Goal: Task Accomplishment & Management: Manage account settings

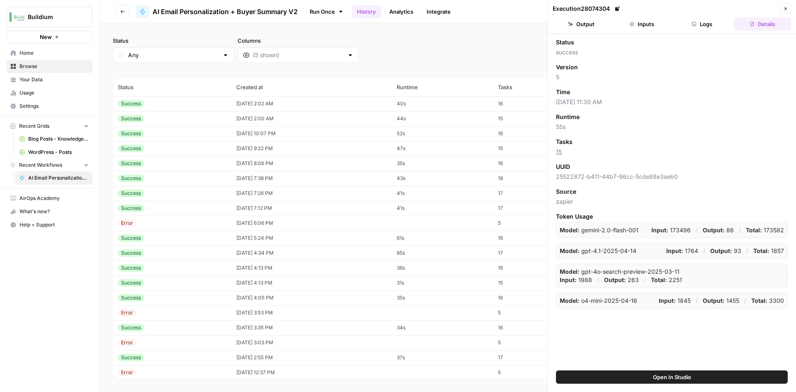
click at [213, 107] on div "Success" at bounding box center [172, 103] width 109 height 7
click at [588, 19] on button "Output" at bounding box center [581, 23] width 57 height 13
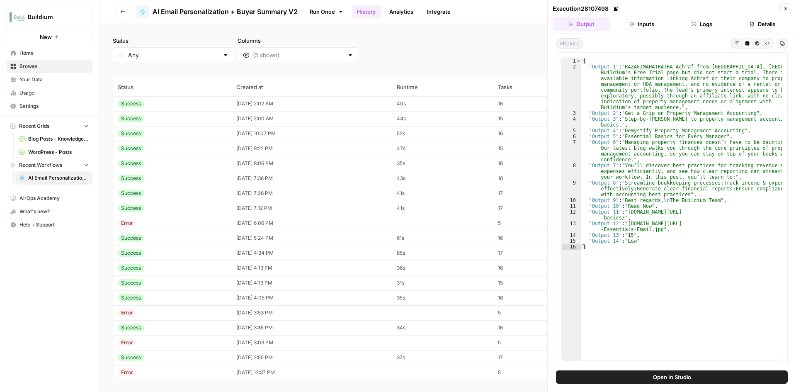
click at [170, 116] on div "Success" at bounding box center [172, 118] width 109 height 7
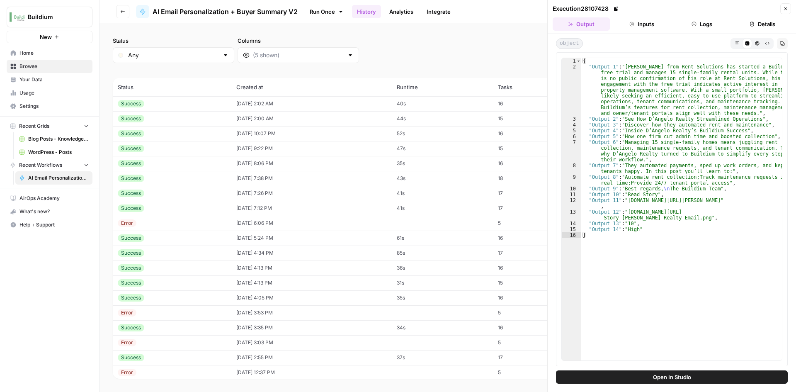
click at [183, 104] on div "Success" at bounding box center [172, 103] width 109 height 7
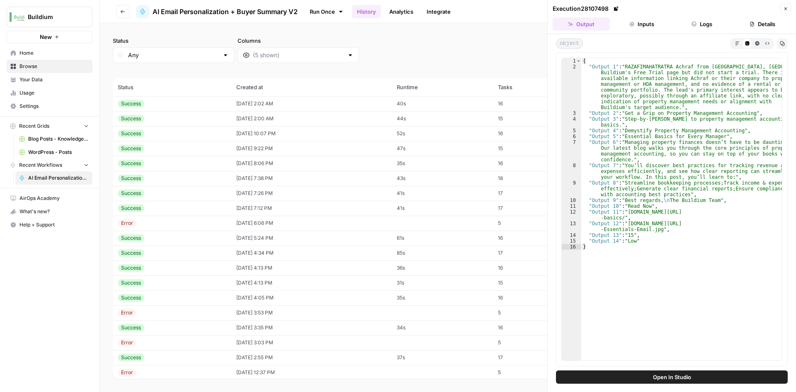
click at [178, 116] on div "Success" at bounding box center [172, 118] width 109 height 7
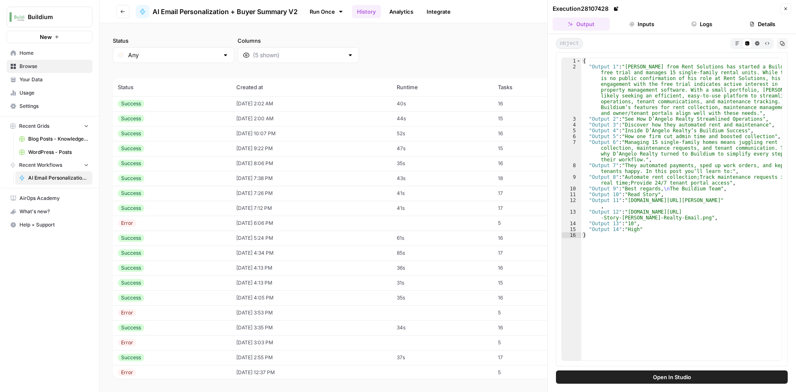
click at [175, 136] on div "Success" at bounding box center [172, 133] width 109 height 7
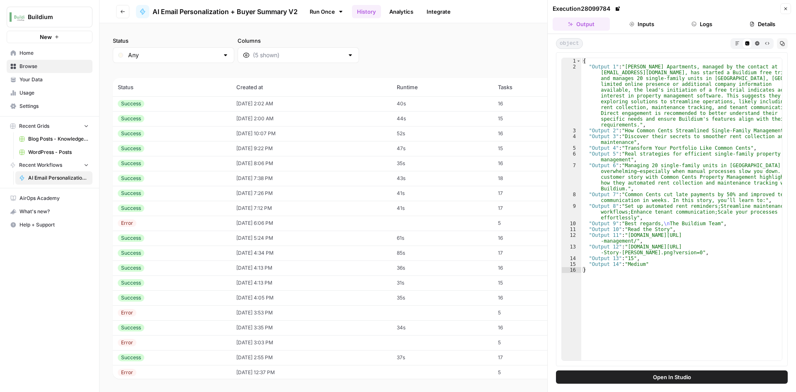
click at [173, 160] on div "Success" at bounding box center [172, 163] width 109 height 7
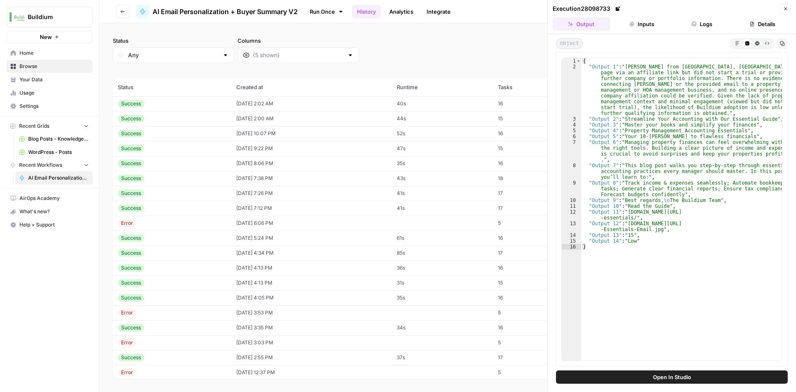
click at [168, 175] on div "Success" at bounding box center [172, 178] width 109 height 7
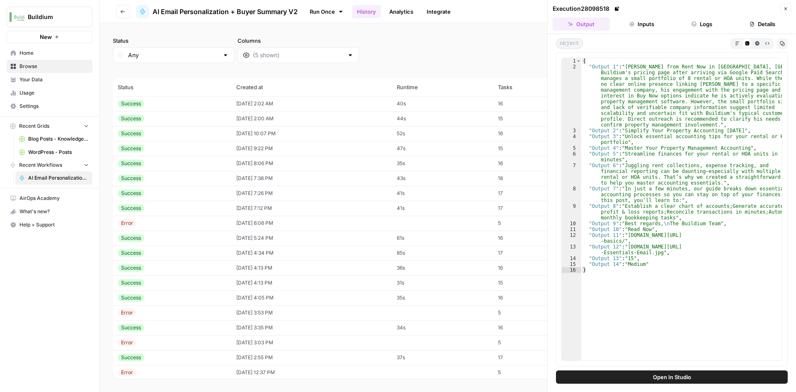
click at [165, 191] on div "Success" at bounding box center [172, 192] width 109 height 7
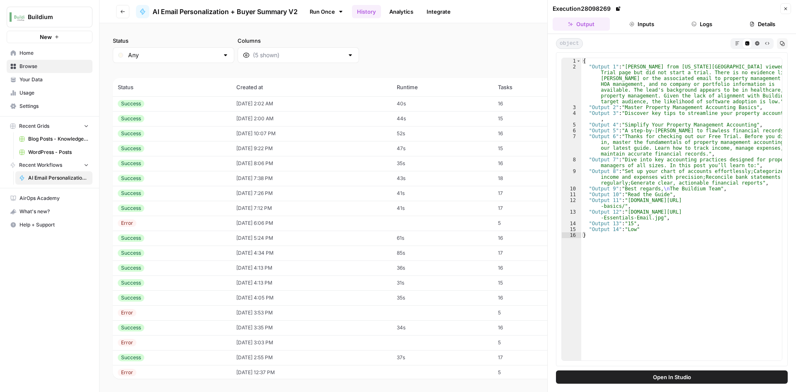
click at [172, 209] on div "Success" at bounding box center [172, 207] width 109 height 7
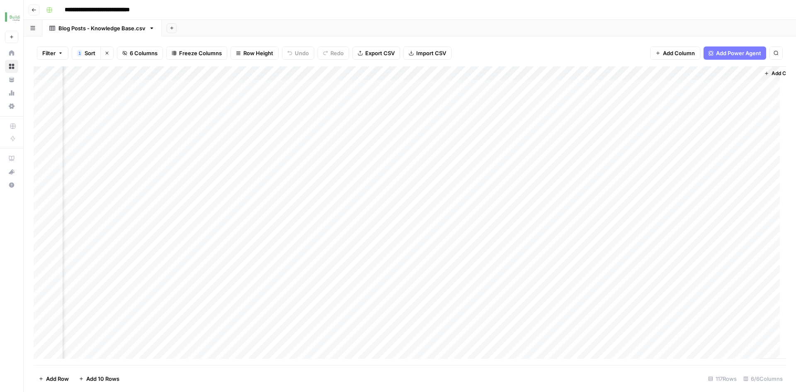
scroll to position [0, 82]
click at [38, 9] on button "Go back" at bounding box center [34, 10] width 11 height 11
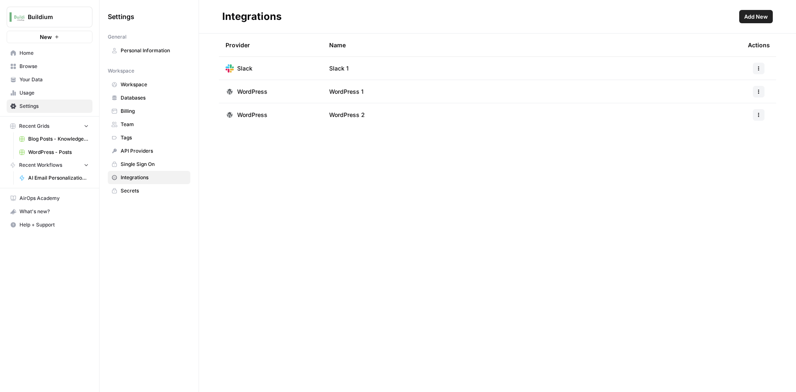
click at [32, 53] on span "Home" at bounding box center [53, 52] width 69 height 7
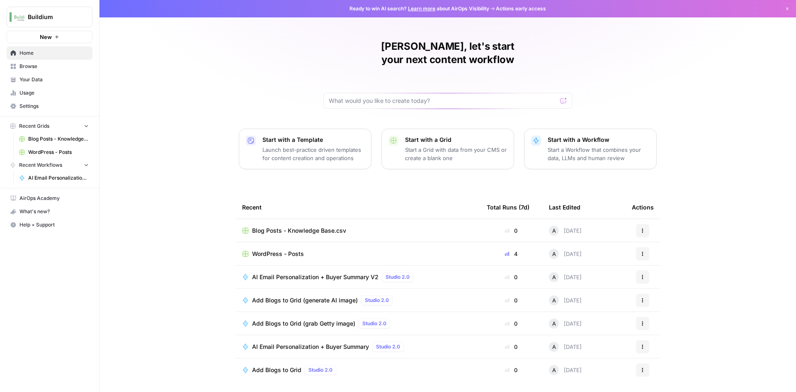
click at [646, 247] on button "Actions" at bounding box center [642, 253] width 13 height 13
click at [662, 277] on span "Delete" at bounding box center [685, 279] width 66 height 8
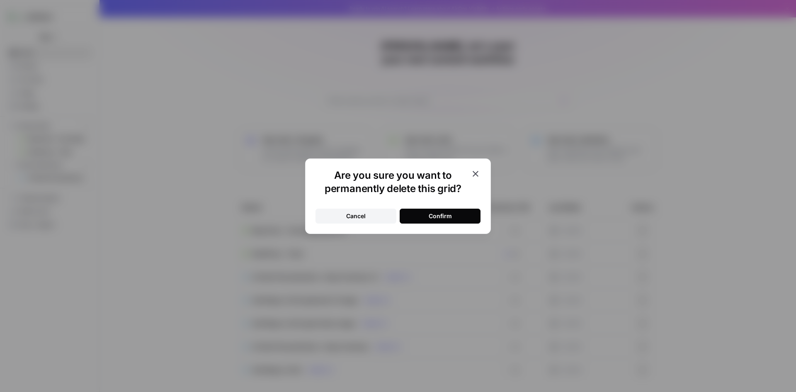
click at [440, 216] on div "Confirm" at bounding box center [440, 216] width 23 height 8
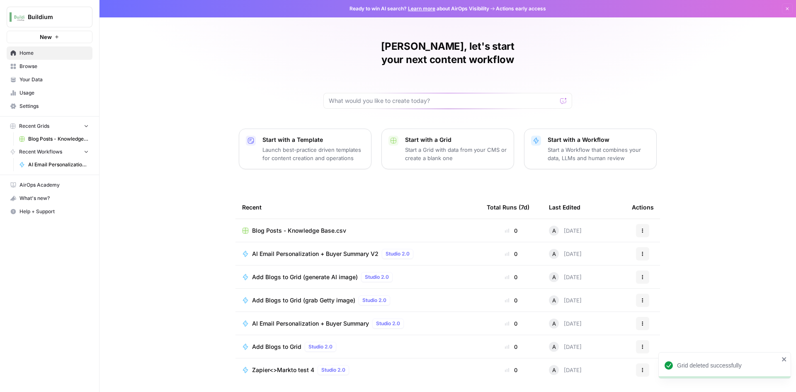
click at [47, 39] on span "New" at bounding box center [46, 37] width 12 height 8
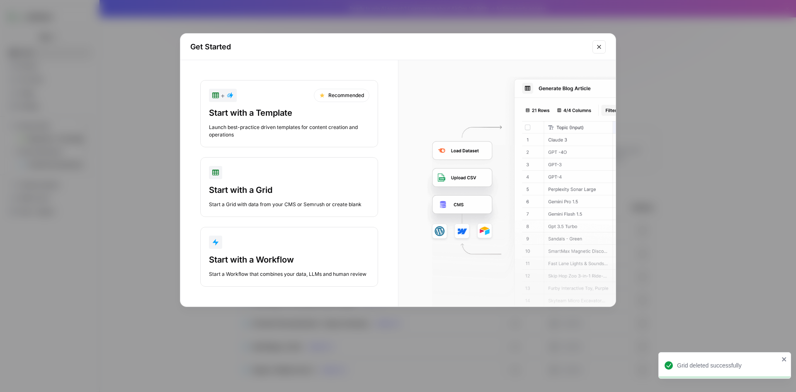
click at [293, 202] on div "Start a Grid with data from your CMS or Semrush or create blank" at bounding box center [289, 204] width 160 height 7
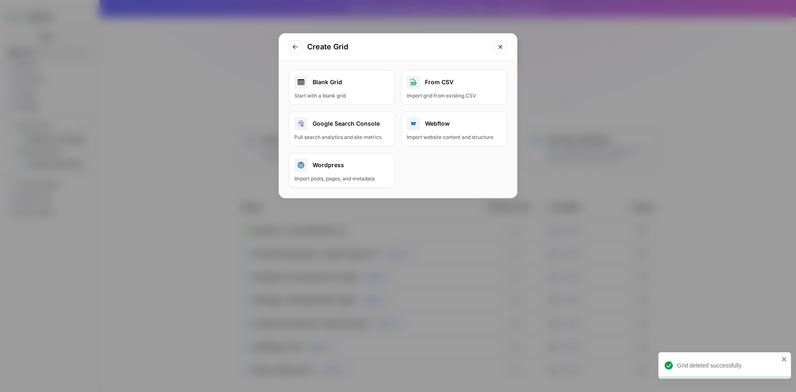
click at [350, 174] on button "Wordpress Import posts, pages, and metadata" at bounding box center [342, 170] width 106 height 35
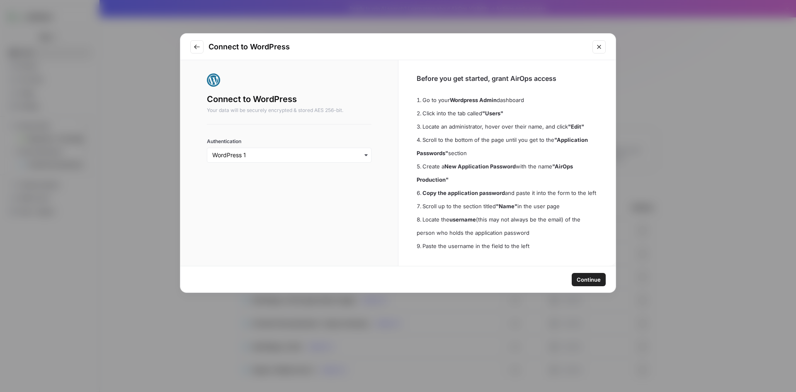
click at [600, 281] on span "Continue" at bounding box center [589, 279] width 24 height 8
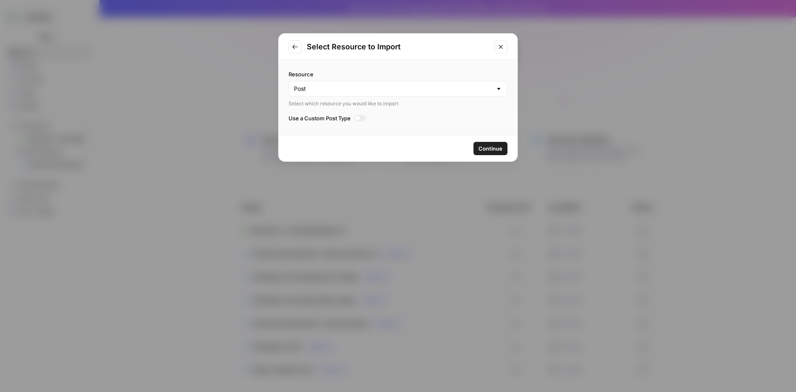
click at [488, 145] on span "Continue" at bounding box center [491, 148] width 24 height 8
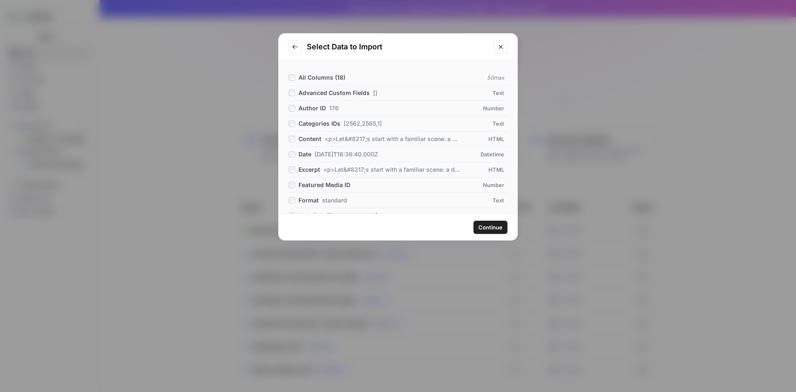
click at [485, 230] on span "Continue" at bounding box center [491, 227] width 24 height 8
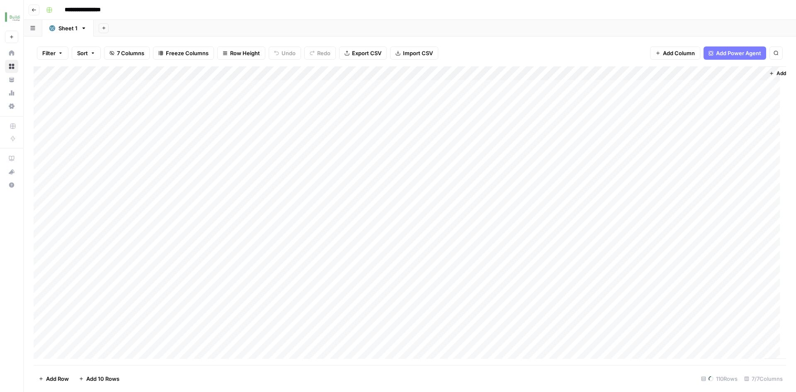
click at [772, 74] on icon "button" at bounding box center [771, 73] width 5 height 5
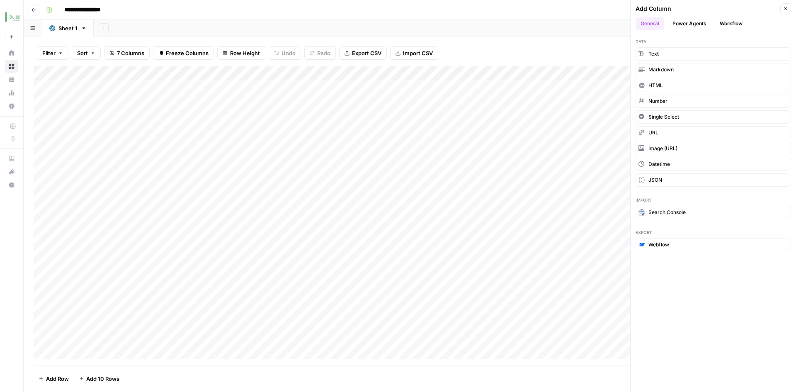
click at [729, 22] on button "Workflow" at bounding box center [731, 23] width 33 height 12
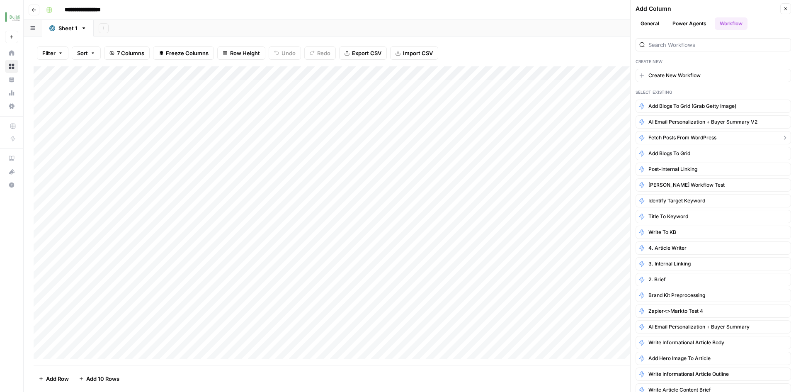
click at [700, 137] on span "Fetch Posts from WordPress" at bounding box center [683, 137] width 68 height 7
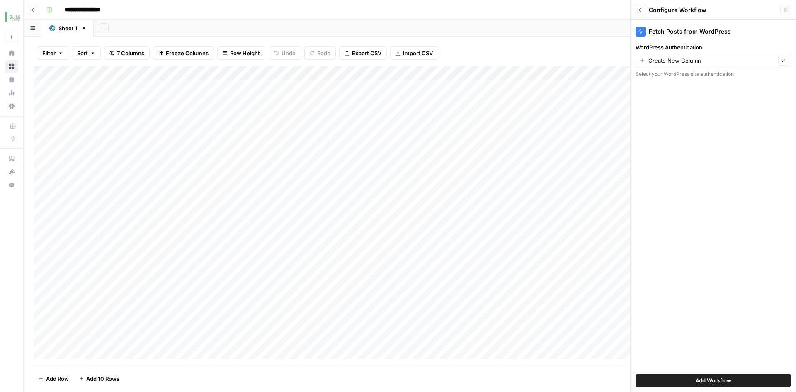
click at [644, 10] on button "Back" at bounding box center [641, 10] width 11 height 11
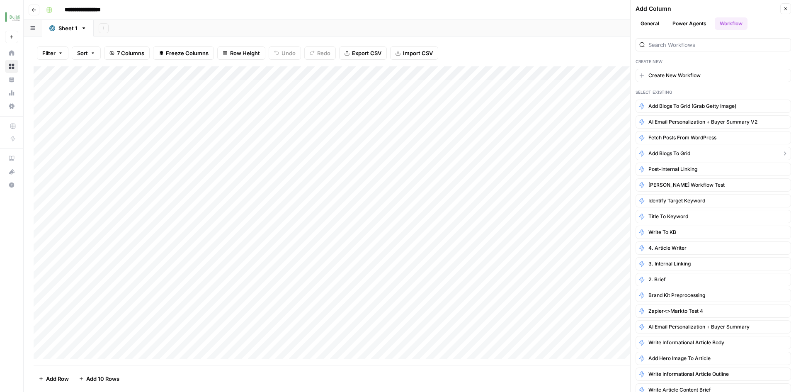
click at [682, 155] on span "Add Blogs to Grid" at bounding box center [670, 153] width 42 height 7
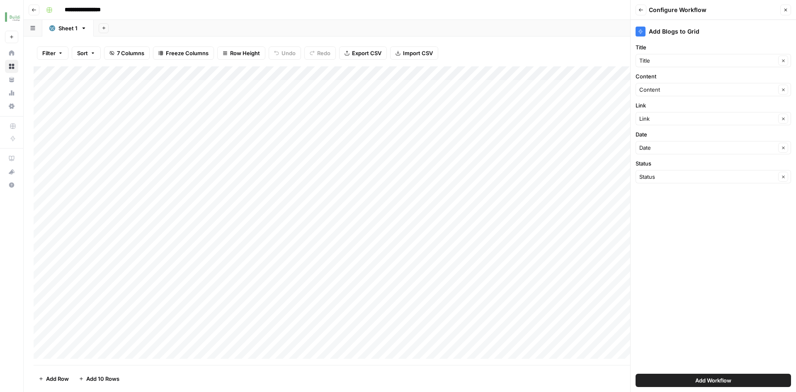
click at [708, 385] on button "Add Workflow" at bounding box center [713, 380] width 155 height 13
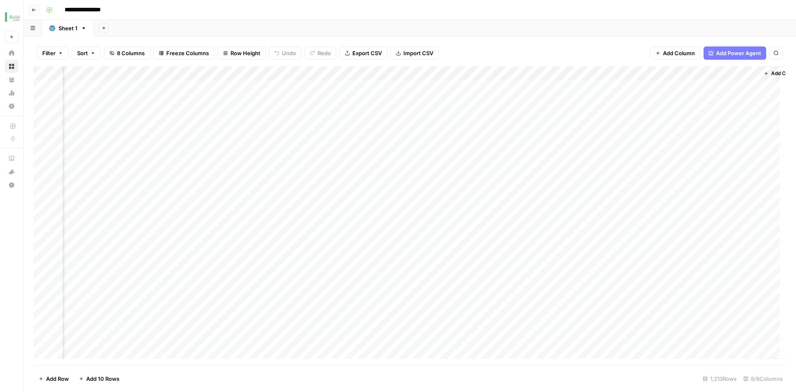
scroll to position [0, 115]
click at [234, 98] on div "Add Column" at bounding box center [410, 215] width 753 height 299
click at [233, 98] on div "Add Column" at bounding box center [410, 215] width 753 height 299
click at [332, 104] on div "Add Column" at bounding box center [410, 215] width 753 height 299
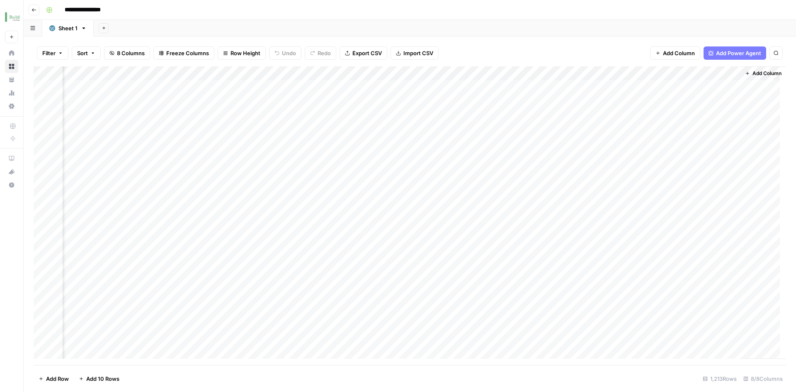
click at [332, 104] on div "Add Column" at bounding box center [410, 215] width 753 height 299
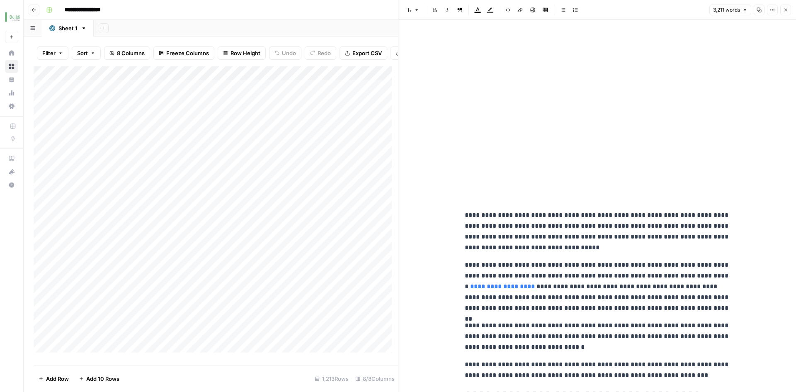
click at [296, 127] on div "Add Column" at bounding box center [216, 212] width 364 height 292
click at [309, 109] on div "Add Column" at bounding box center [216, 212] width 364 height 292
drag, startPoint x: 296, startPoint y: 108, endPoint x: 276, endPoint y: 108, distance: 19.5
click at [276, 108] on textarea "**********" at bounding box center [339, 112] width 166 height 20
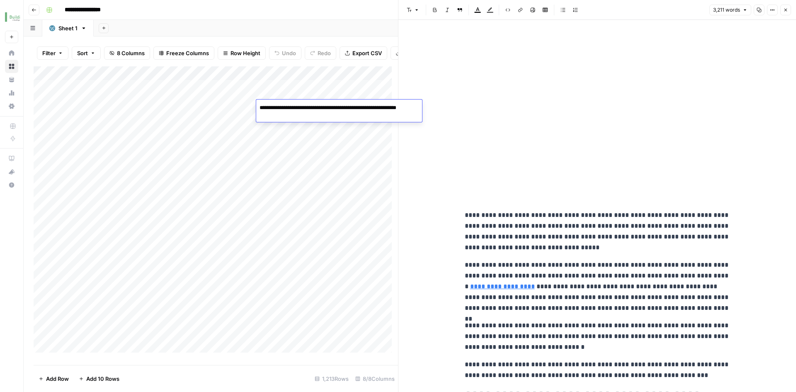
type textarea "**********"
click at [301, 146] on div "Add Column" at bounding box center [216, 212] width 364 height 292
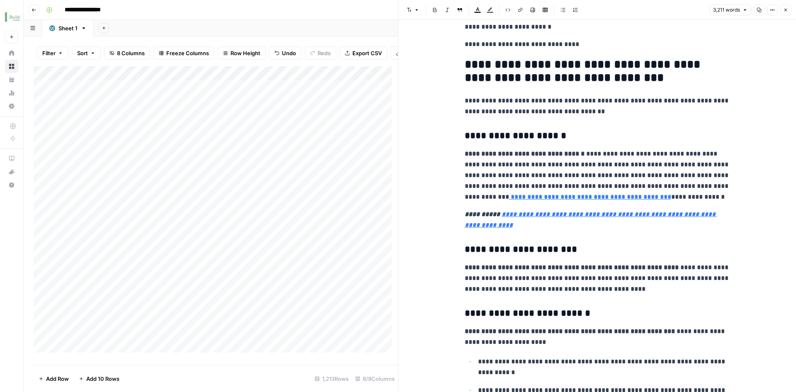
scroll to position [746, 0]
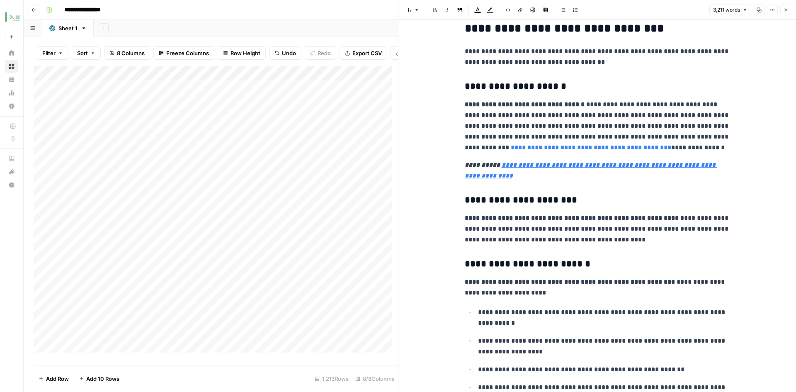
click at [787, 12] on button "Close" at bounding box center [785, 10] width 11 height 11
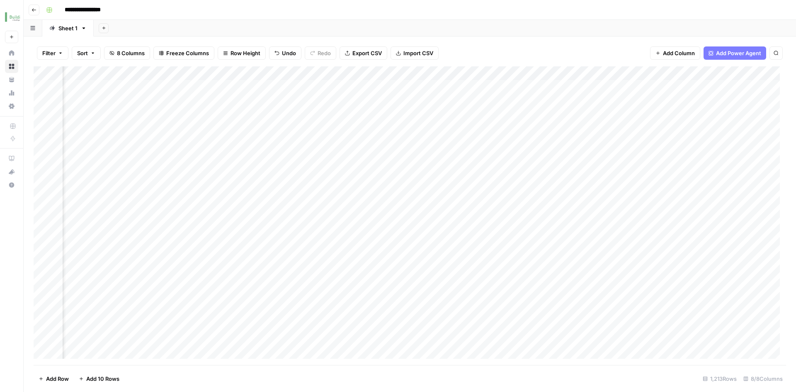
scroll to position [0, 115]
click at [692, 99] on div "Add Column" at bounding box center [410, 215] width 753 height 299
click at [690, 88] on div "Add Column" at bounding box center [410, 215] width 753 height 299
click at [428, 158] on div "Add Column" at bounding box center [410, 215] width 753 height 299
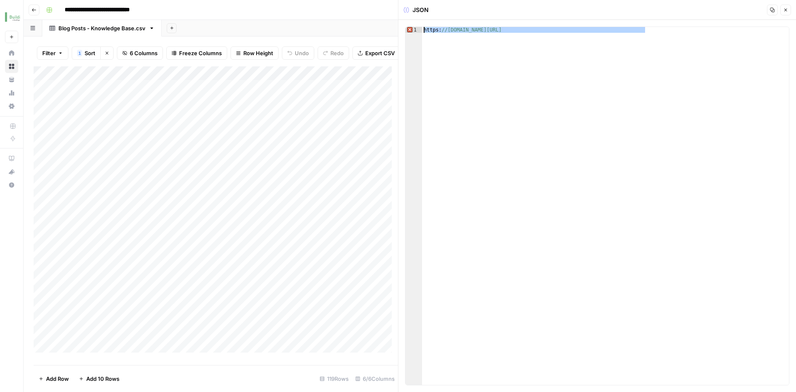
drag, startPoint x: 677, startPoint y: 36, endPoint x: 421, endPoint y: 29, distance: 255.9
click at [421, 30] on div "**********" at bounding box center [597, 206] width 384 height 359
paste textarea "******"
type textarea "**********"
click at [787, 12] on button "Close" at bounding box center [785, 10] width 11 height 11
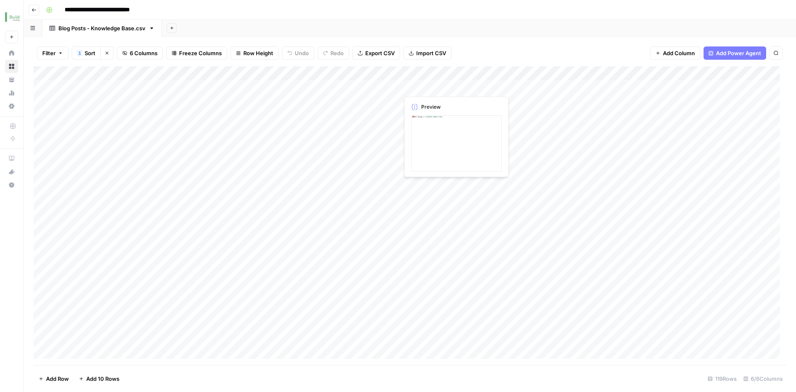
click at [448, 88] on div "Add Column" at bounding box center [410, 215] width 753 height 299
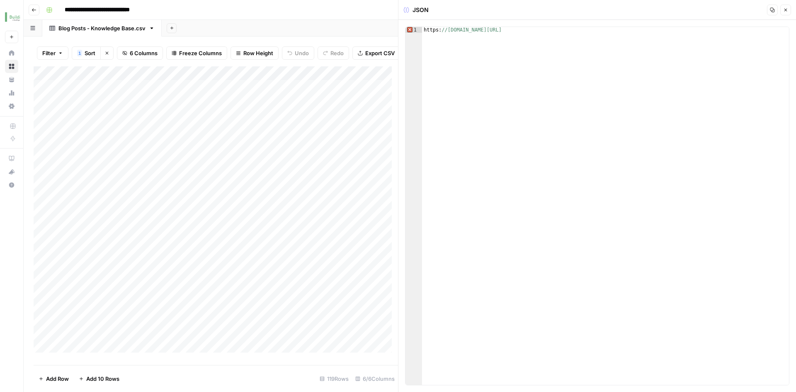
click at [487, 35] on div "https: //info.buildium.com/rs/546-NBY-032/images/BLDM-Maintenance-Workflows-Ema…" at bounding box center [605, 211] width 367 height 369
paste textarea
type textarea "**********"
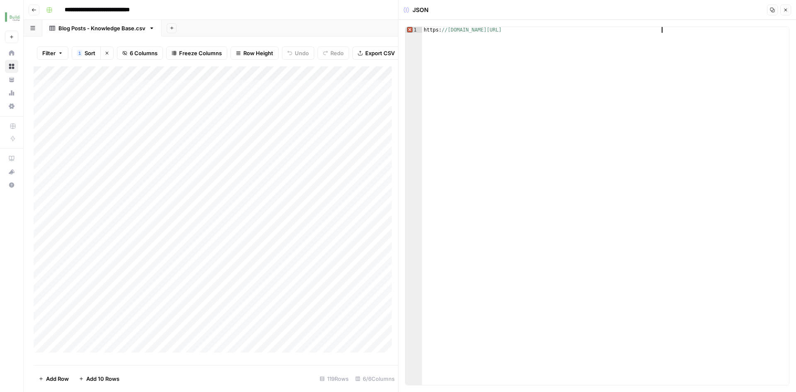
click at [787, 12] on icon "button" at bounding box center [785, 9] width 5 height 5
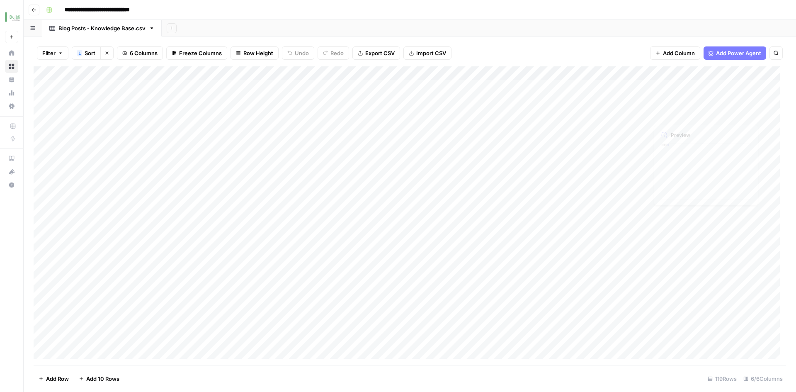
click at [608, 54] on div "Filter 1 Sort Clear sorts 6 Columns Freeze Columns Row Height Undo Redo Export …" at bounding box center [410, 53] width 753 height 27
drag, startPoint x: 155, startPoint y: 32, endPoint x: 152, endPoint y: 28, distance: 5.0
click at [155, 32] on link "Blog Posts - Knowledge Base.csv" at bounding box center [101, 28] width 119 height 17
click at [152, 27] on icon "button" at bounding box center [152, 28] width 6 height 6
click at [255, 25] on div "Add Sheet" at bounding box center [479, 28] width 634 height 17
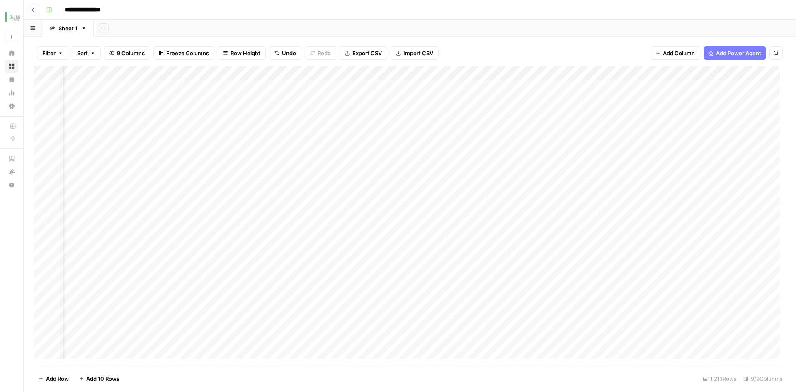
scroll to position [0, 115]
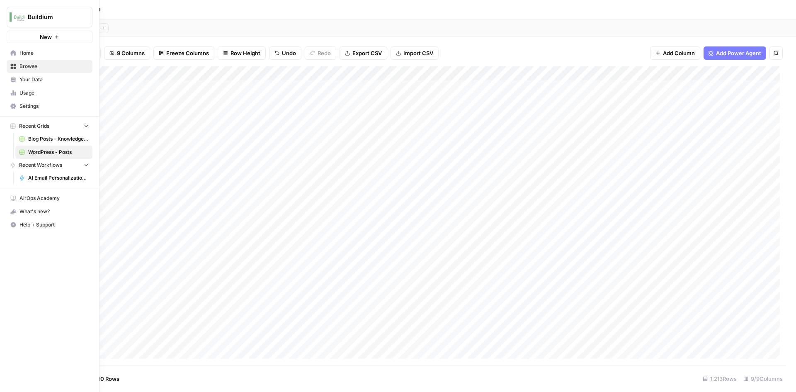
click at [33, 65] on span "Browse" at bounding box center [53, 66] width 69 height 7
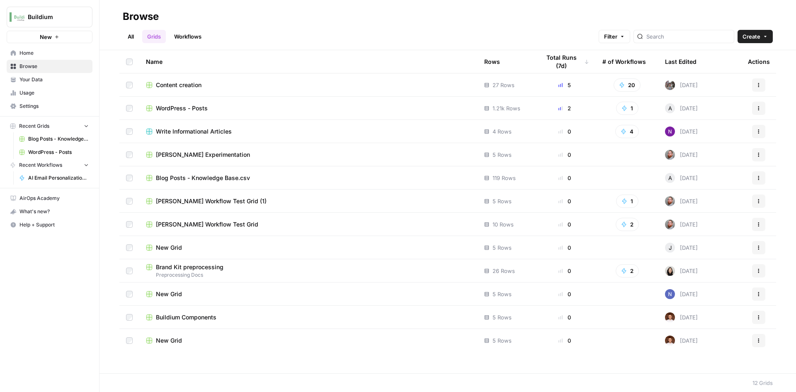
click at [36, 103] on span "Settings" at bounding box center [53, 105] width 69 height 7
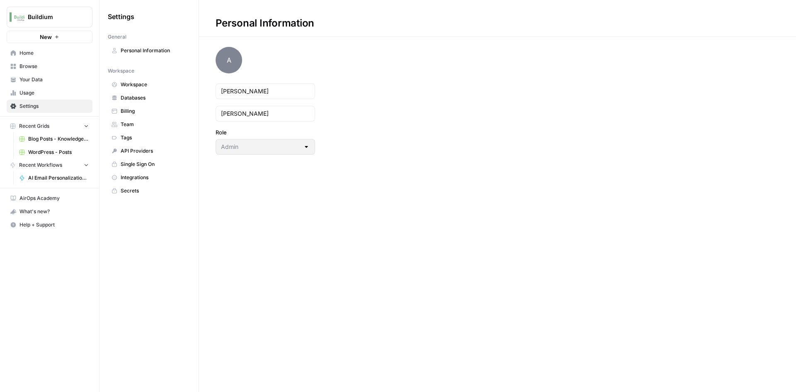
click at [34, 95] on span "Usage" at bounding box center [53, 92] width 69 height 7
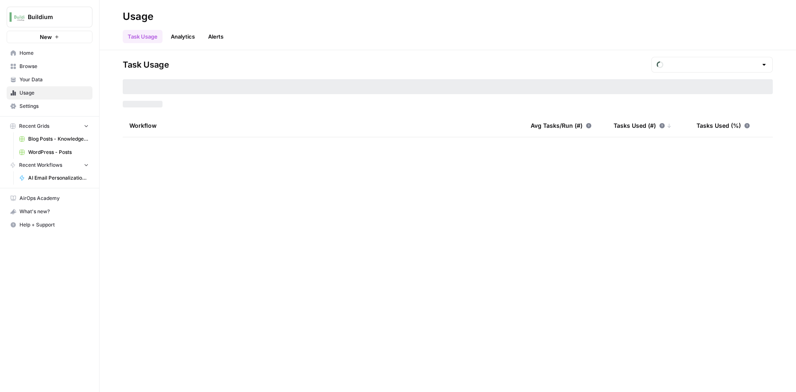
type input "August Tasks"
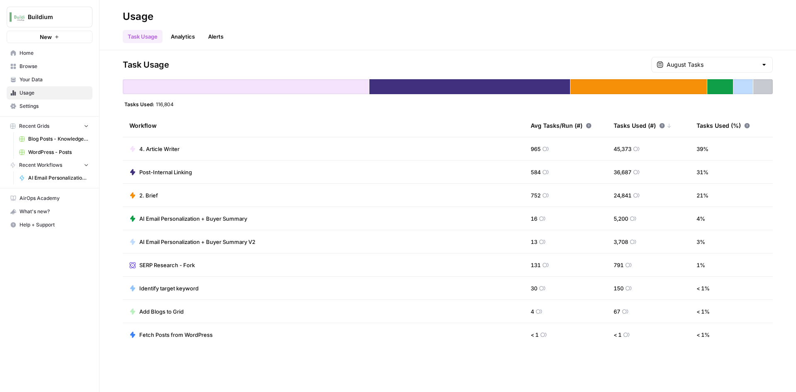
click at [238, 240] on span "AI Email Personalization + Buyer Summary V2" at bounding box center [197, 242] width 116 height 8
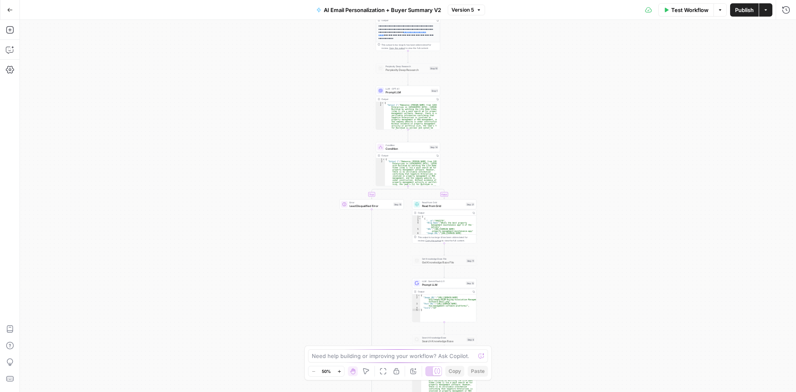
click at [10, 11] on icon "button" at bounding box center [10, 10] width 6 height 6
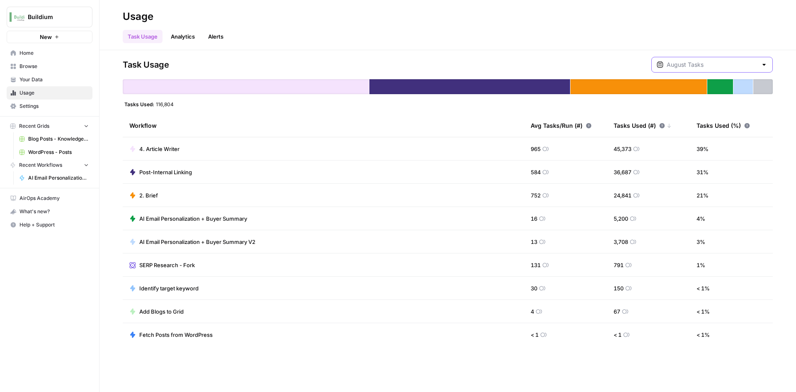
click at [712, 64] on input "text" at bounding box center [712, 65] width 91 height 8
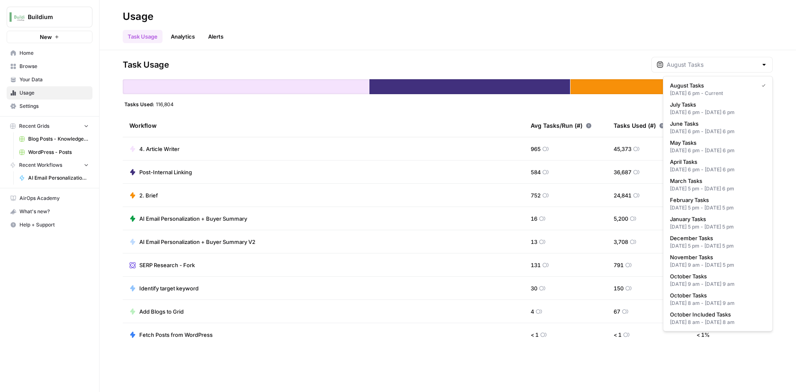
type input "August Tasks"
click at [663, 36] on div "Task Usage Analytics Alerts" at bounding box center [448, 33] width 650 height 20
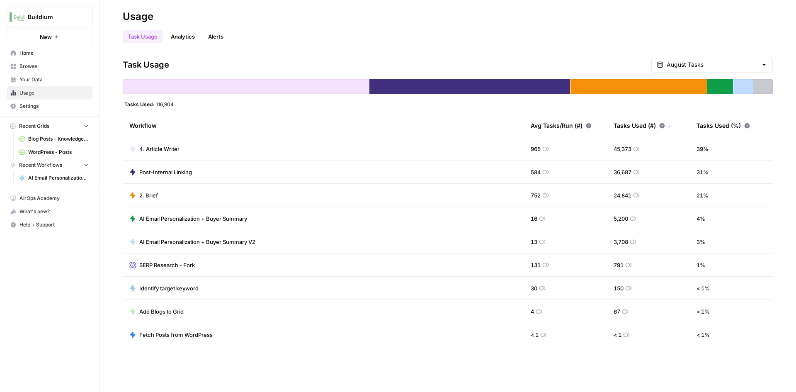
click at [45, 51] on span "Home" at bounding box center [53, 52] width 69 height 7
